Goal: Task Accomplishment & Management: Manage account settings

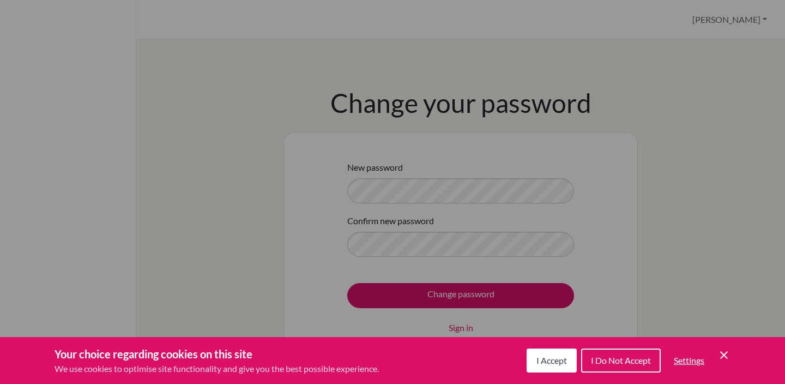
click at [557, 364] on span "I Accept" at bounding box center [551, 360] width 31 height 10
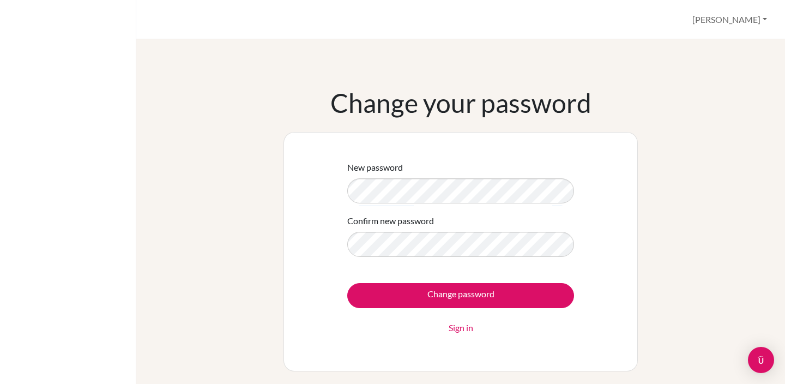
click at [371, 228] on div "Confirm new password" at bounding box center [460, 235] width 227 height 43
click at [373, 264] on form "New password Confirm new password Change password Sign in" at bounding box center [460, 247] width 227 height 173
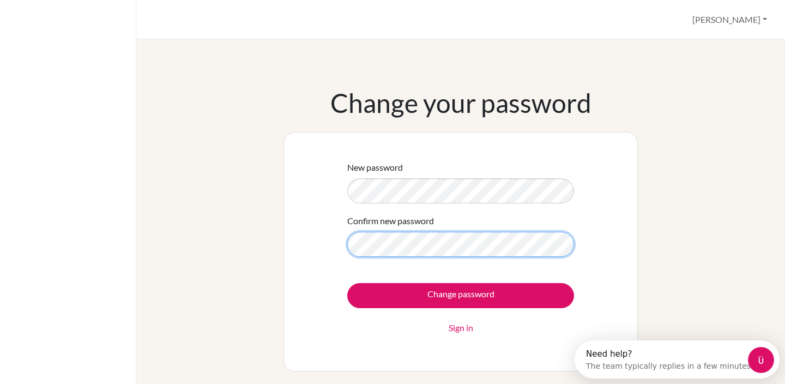
click at [347, 283] on input "Change password" at bounding box center [460, 295] width 227 height 25
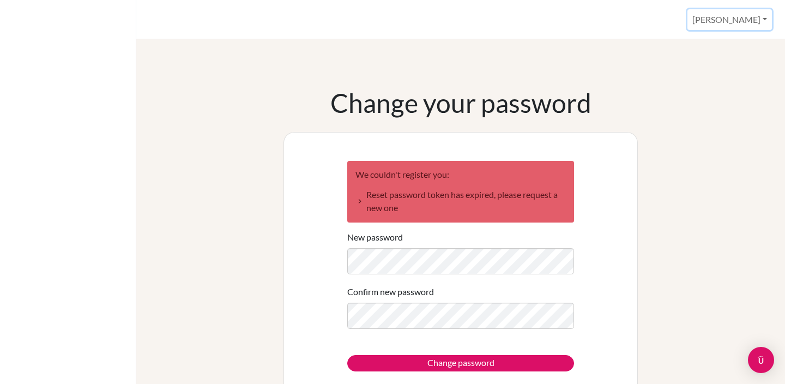
click at [715, 16] on button "[PERSON_NAME]" at bounding box center [729, 19] width 84 height 21
click at [707, 48] on link "Profile" at bounding box center [728, 44] width 86 height 17
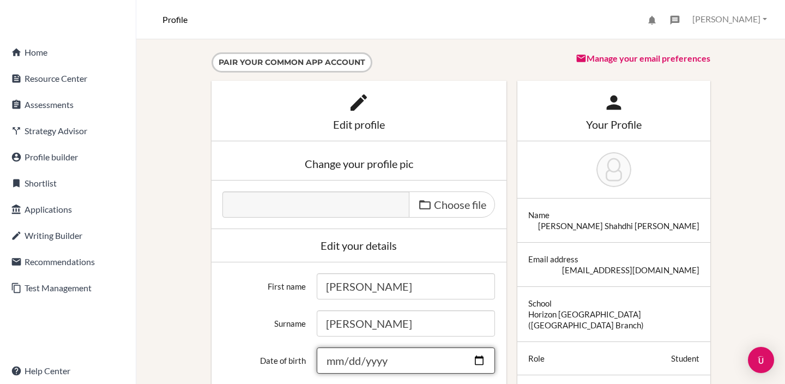
scroll to position [102, 0]
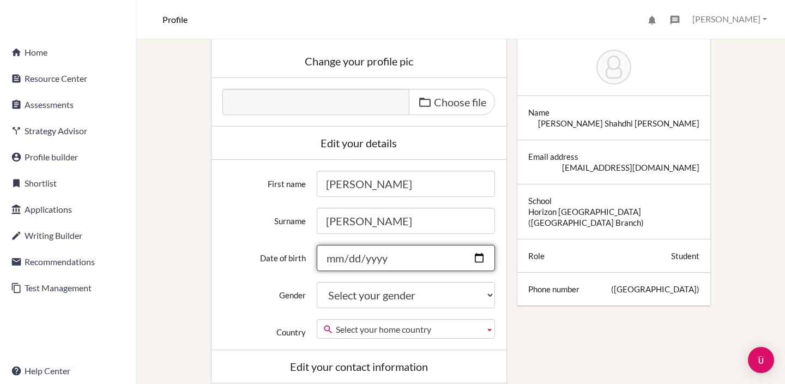
click at [433, 268] on input "Date of birth" at bounding box center [406, 258] width 178 height 26
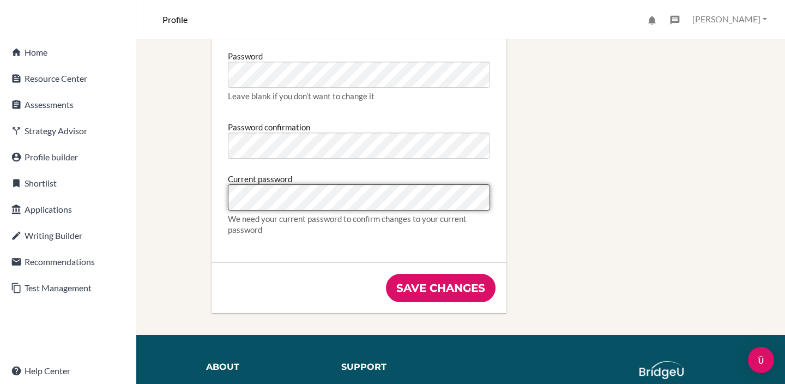
scroll to position [615, 0]
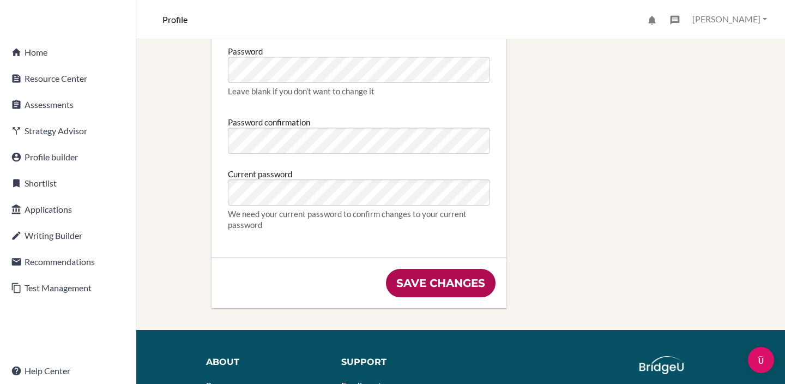
click at [418, 282] on input "Save changes" at bounding box center [441, 283] width 110 height 28
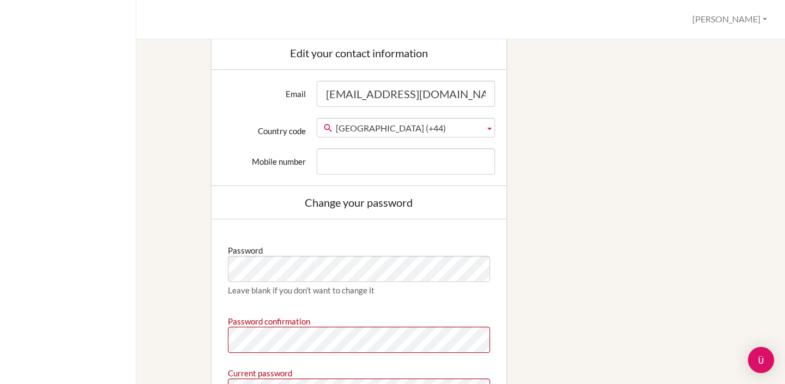
scroll to position [554, 0]
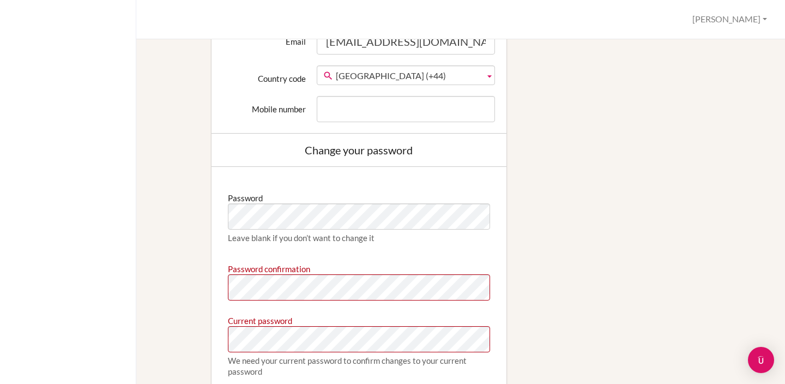
click at [251, 301] on div "Password Leave blank if you don’t want to change it Password confirmation Curre…" at bounding box center [358, 285] width 273 height 215
click at [240, 269] on label "Password confirmation" at bounding box center [269, 266] width 82 height 15
click at [240, 272] on label "Password confirmation" at bounding box center [269, 266] width 82 height 15
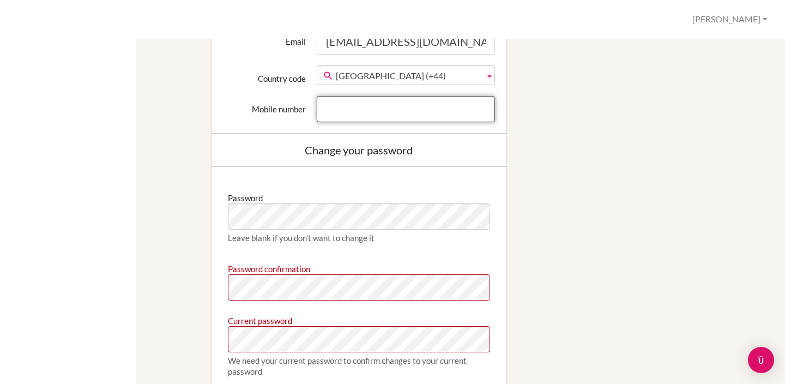
type input "[EMAIL_ADDRESS][DOMAIN_NAME]"
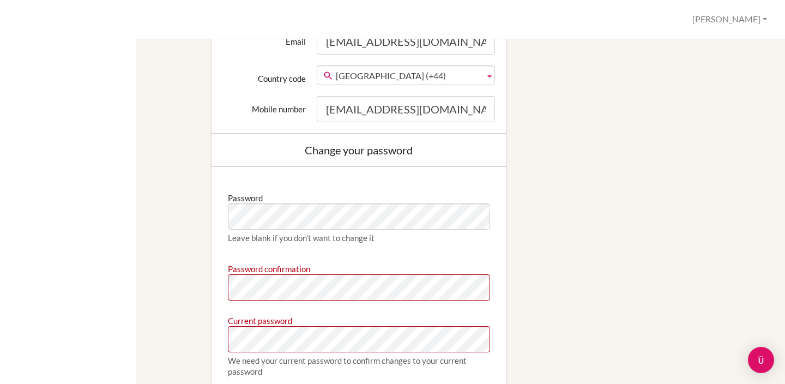
click at [402, 123] on div "Email 2646@horizon.ac.jp Country code Afghanistan (+93) Albania (+355) Algeria …" at bounding box center [359, 75] width 295 height 116
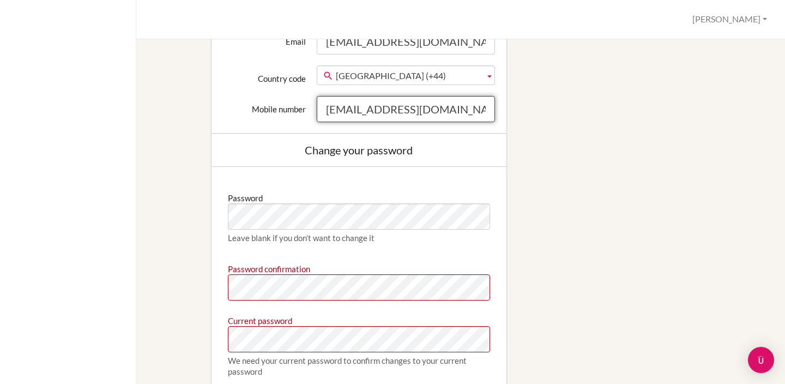
click at [385, 111] on input "[EMAIL_ADDRESS][DOMAIN_NAME]" at bounding box center [406, 109] width 178 height 26
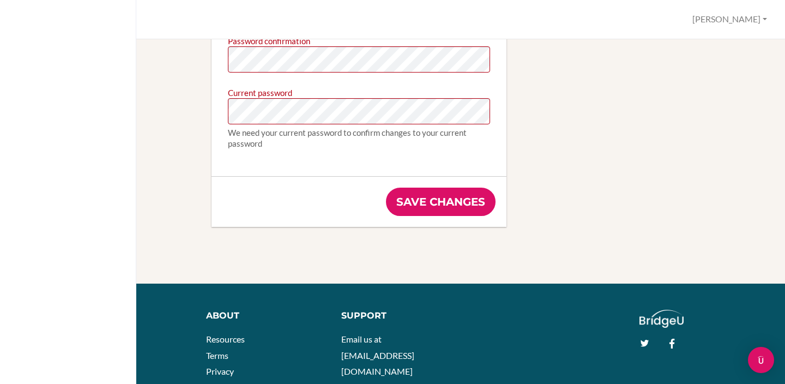
scroll to position [857, 0]
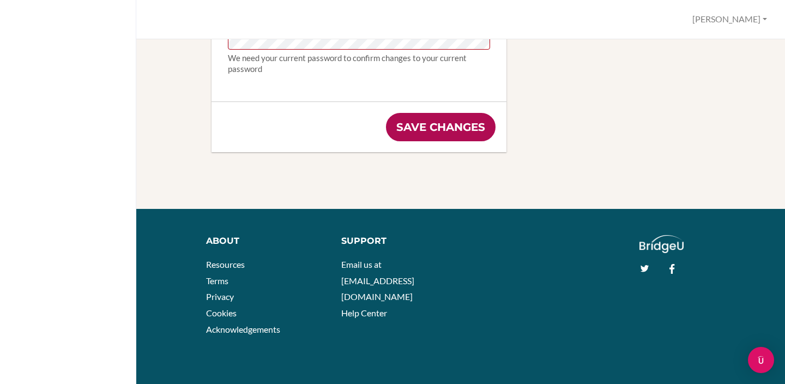
click at [451, 124] on input "Save changes" at bounding box center [441, 127] width 110 height 28
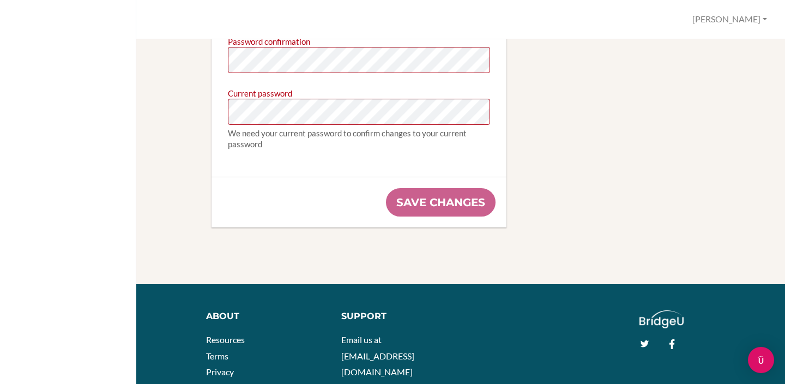
scroll to position [770, 0]
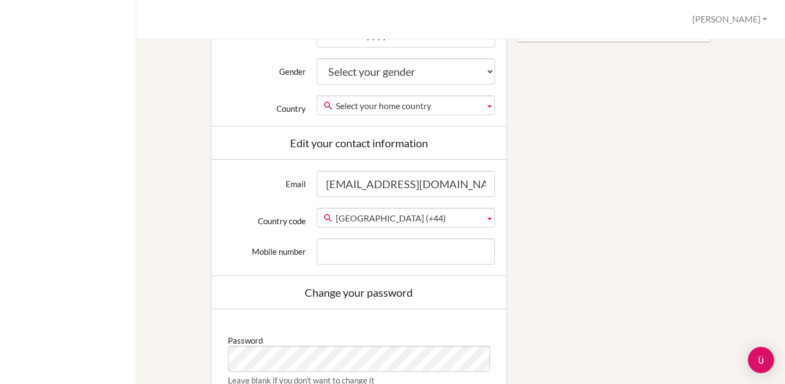
scroll to position [578, 0]
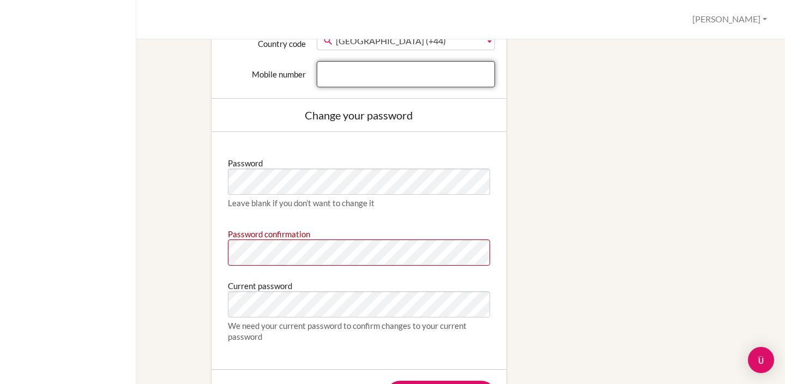
type input "[EMAIL_ADDRESS][DOMAIN_NAME]"
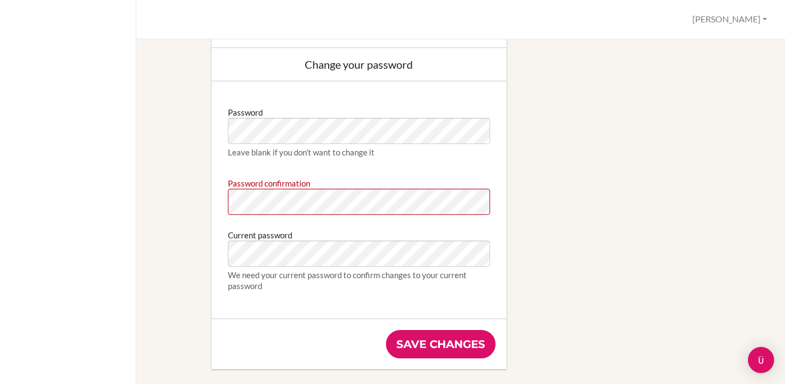
scroll to position [643, 0]
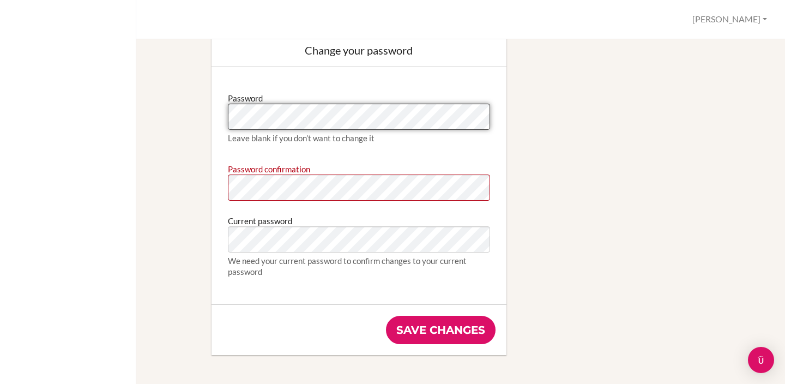
click at [386, 316] on input "Save changes" at bounding box center [441, 330] width 110 height 28
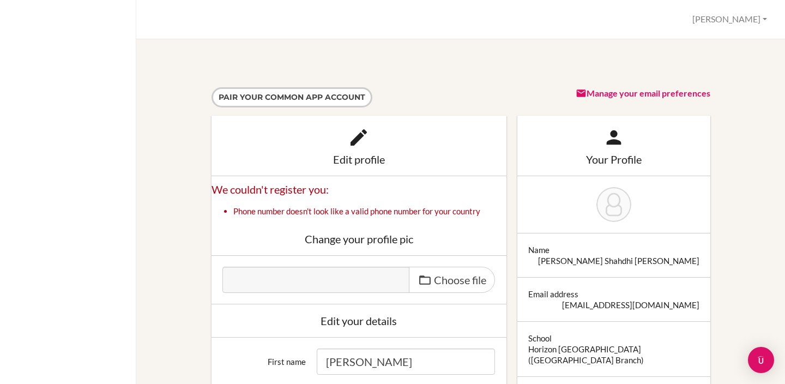
click at [64, 23] on div at bounding box center [68, 192] width 136 height 384
